Goal: Check status

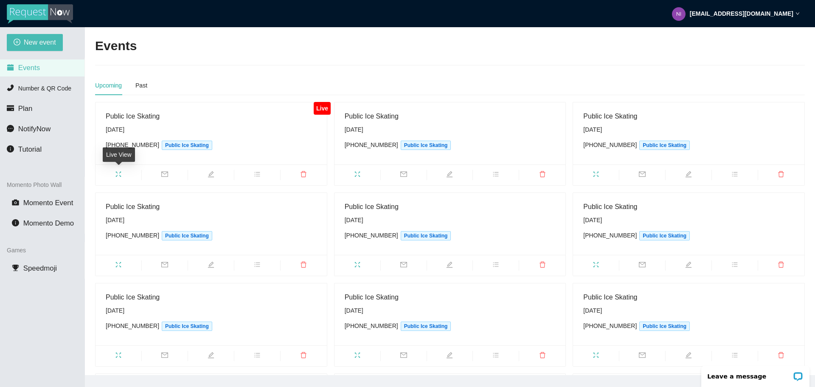
click at [119, 171] on span "fullscreen" at bounding box center [119, 175] width 46 height 9
click at [118, 178] on span "fullscreen" at bounding box center [119, 175] width 46 height 9
